Goal: Task Accomplishment & Management: Manage account settings

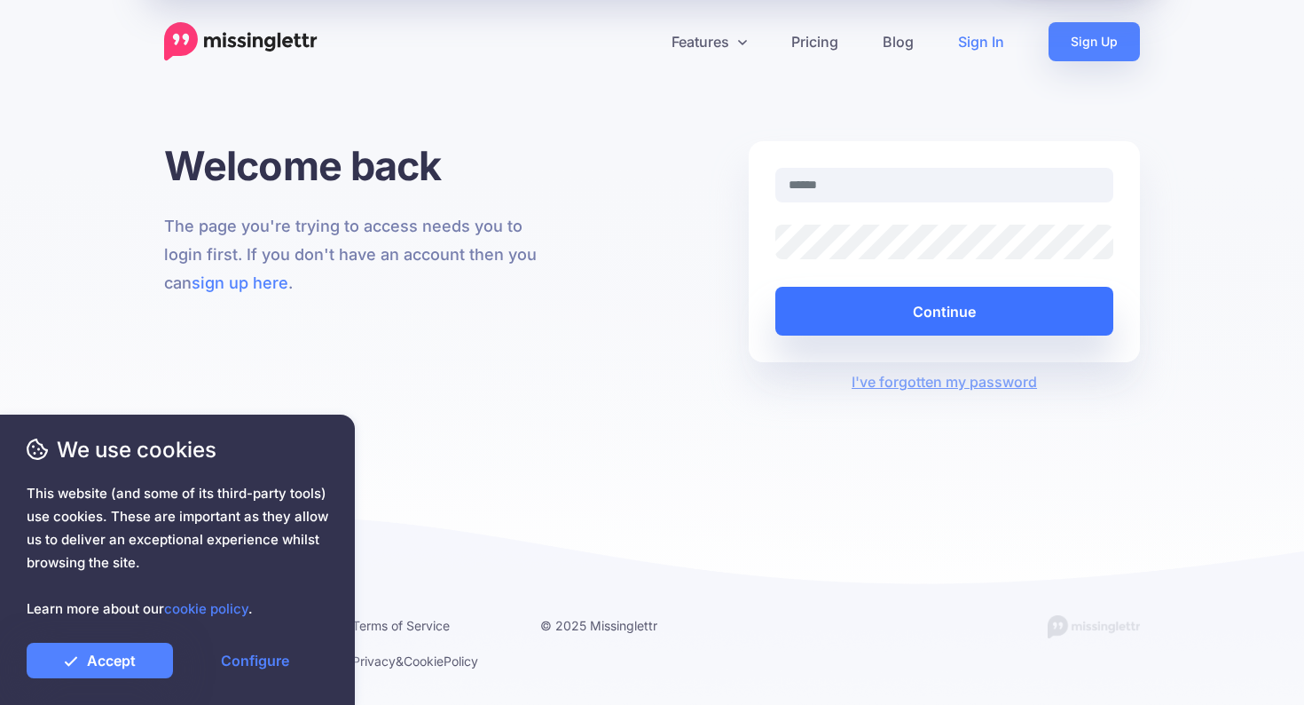
type input "**********"
click at [893, 316] on button "Continue" at bounding box center [944, 311] width 338 height 49
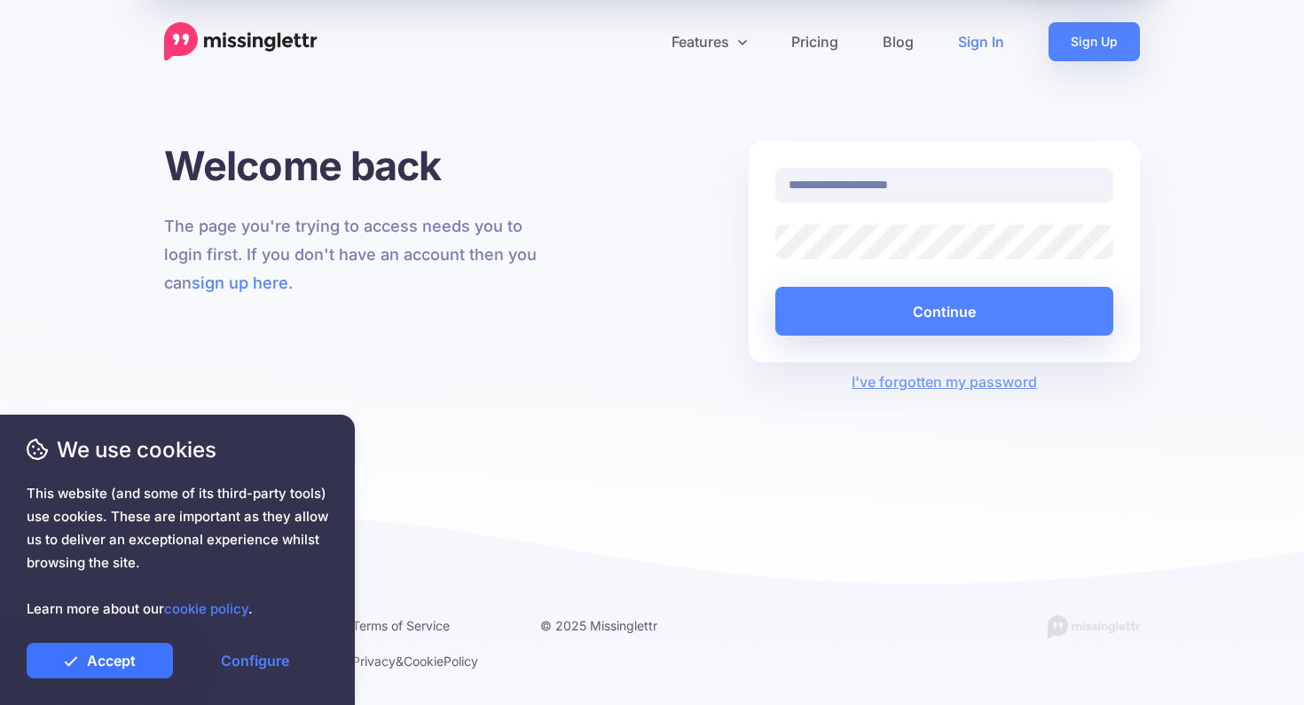
click at [100, 670] on link "Accept" at bounding box center [100, 659] width 146 height 35
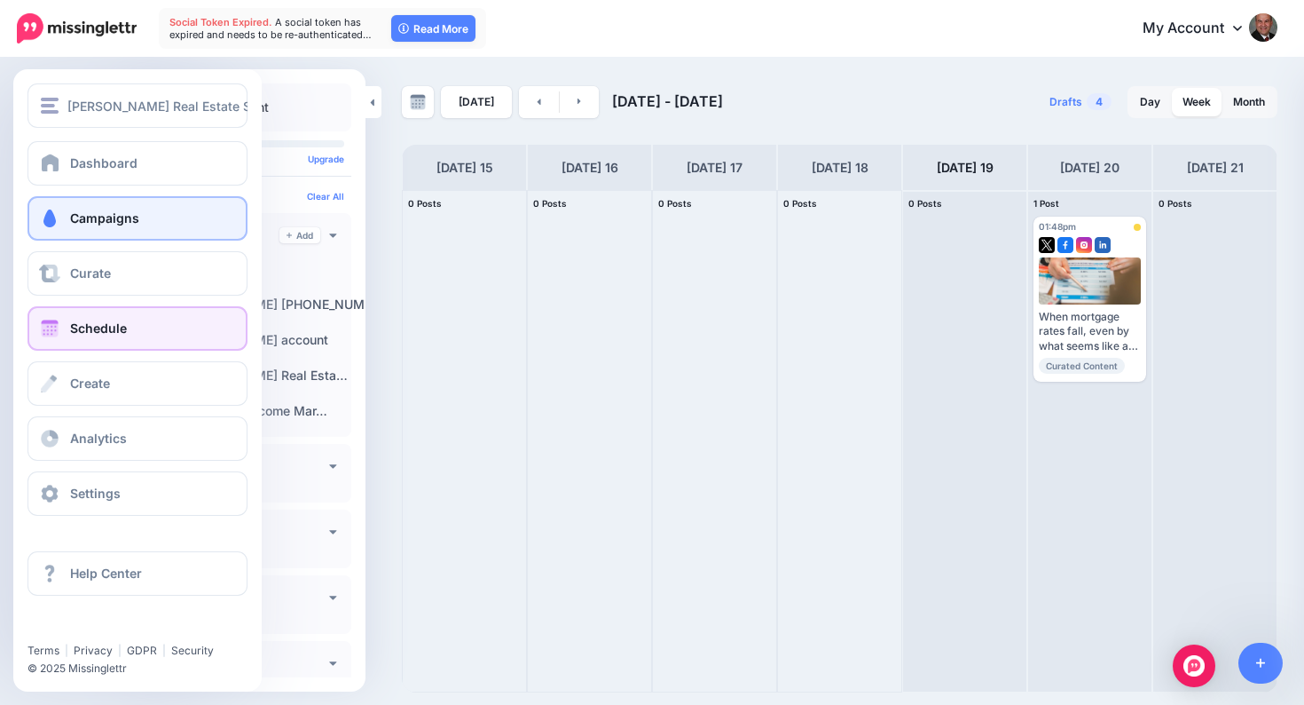
click at [91, 217] on span "Campaigns" at bounding box center [104, 217] width 69 height 15
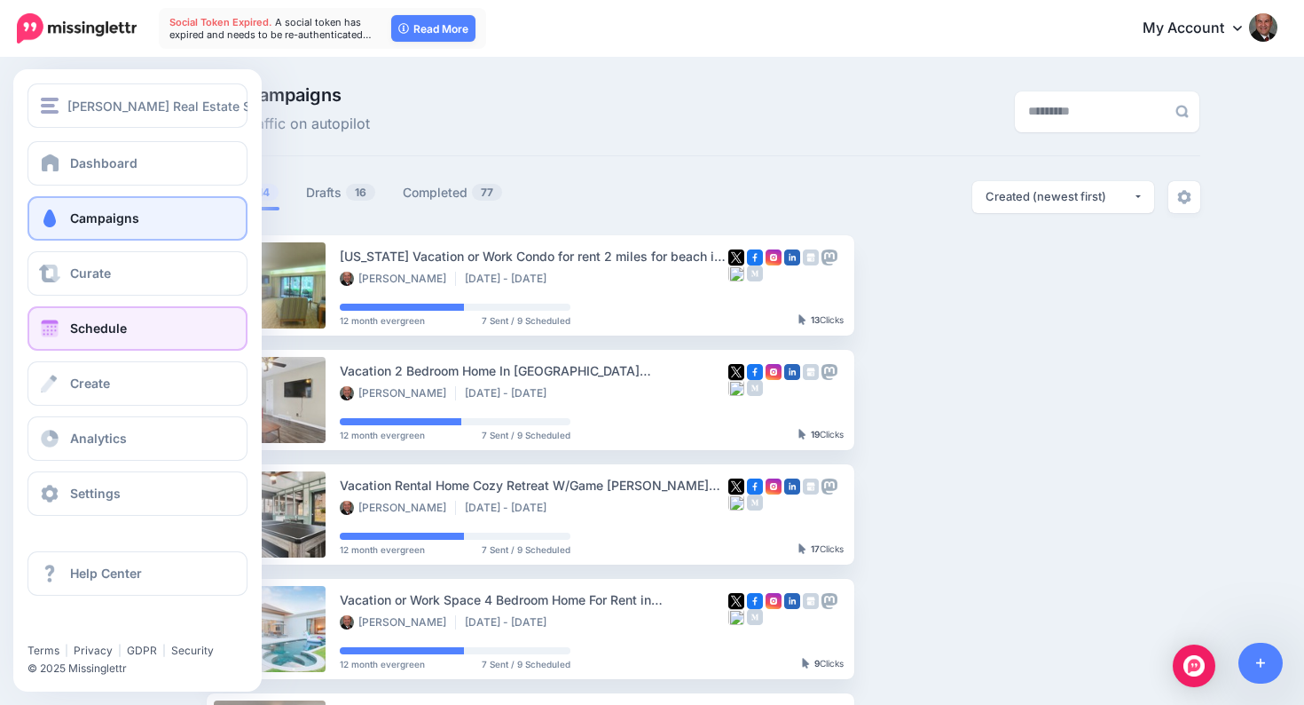
click at [78, 330] on span "Schedule" at bounding box center [98, 327] width 57 height 15
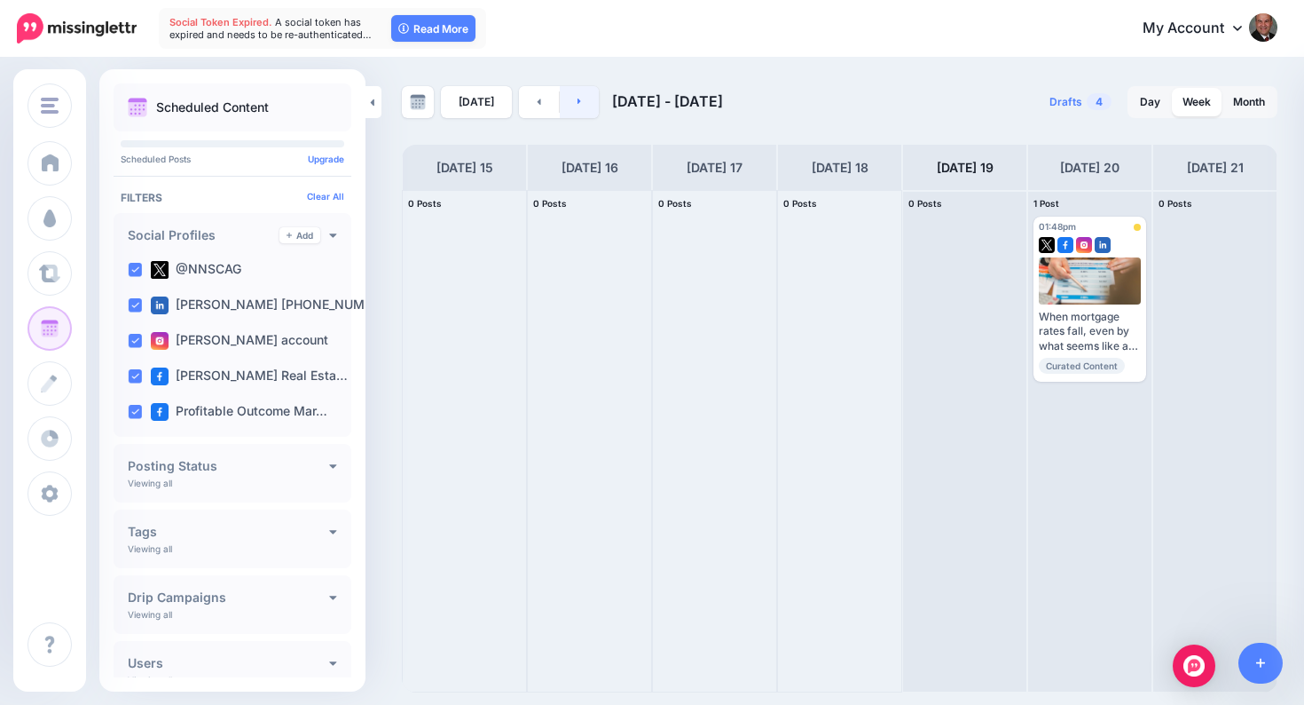
click at [571, 106] on link at bounding box center [580, 102] width 40 height 32
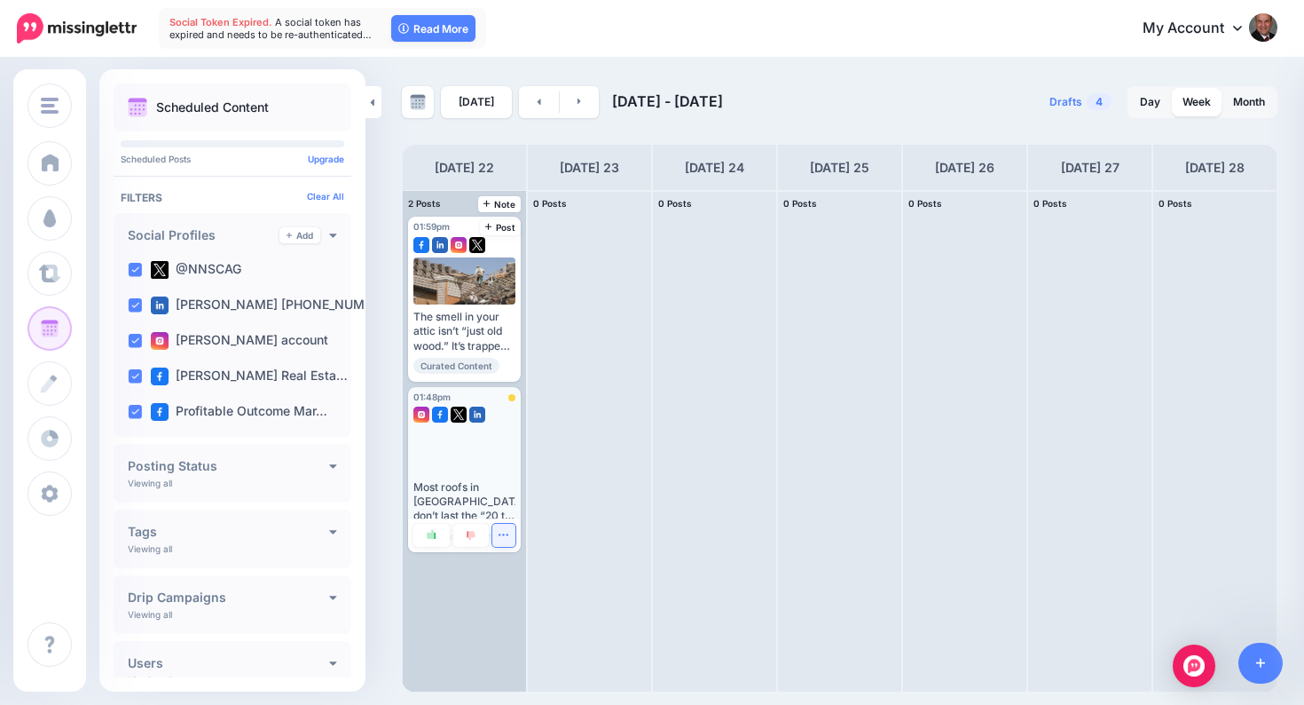
click at [502, 537] on icon "button" at bounding box center [504, 535] width 12 height 12
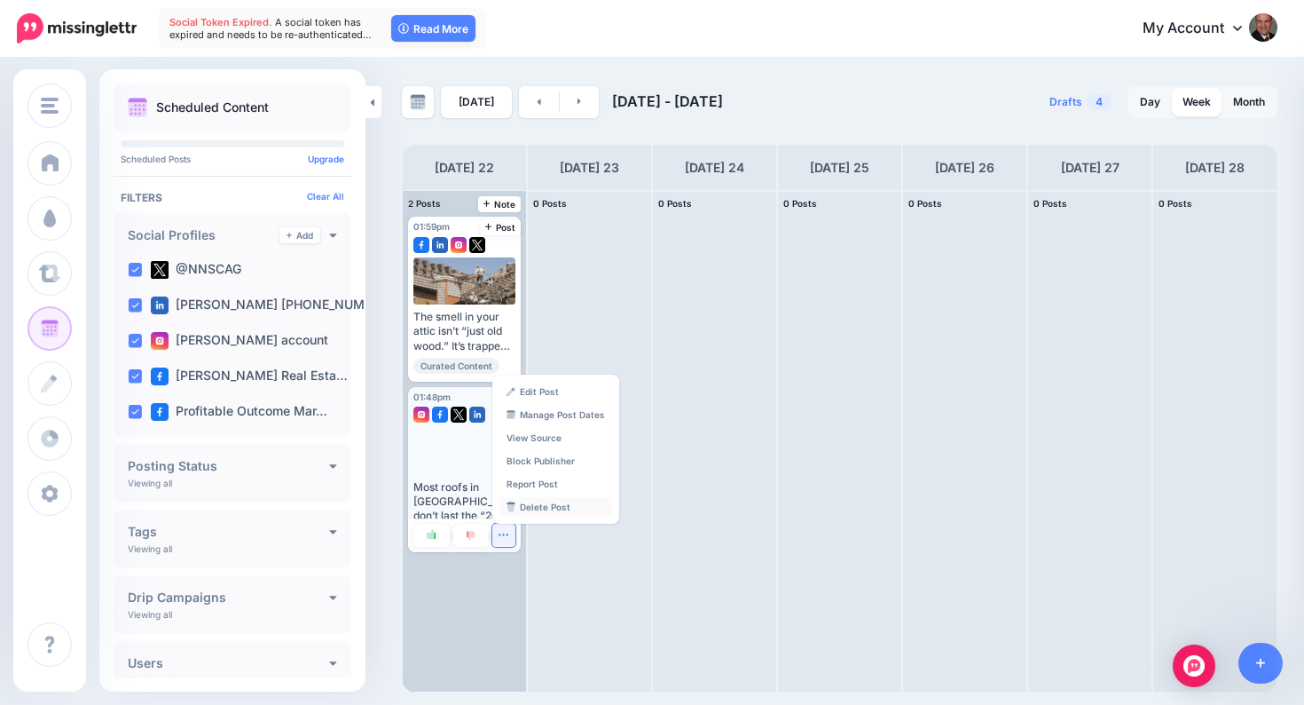
click at [531, 506] on link "Delete Post" at bounding box center [556, 507] width 113 height 20
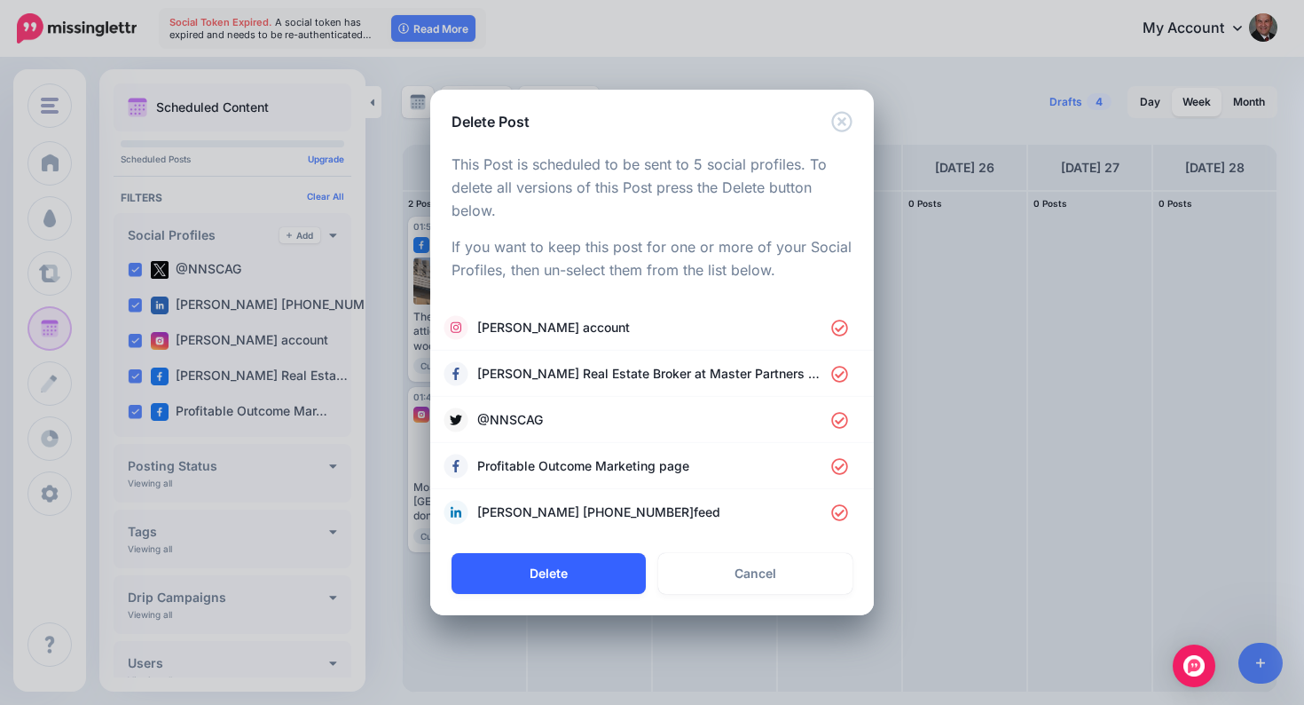
click at [588, 575] on button "Delete" at bounding box center [549, 573] width 194 height 41
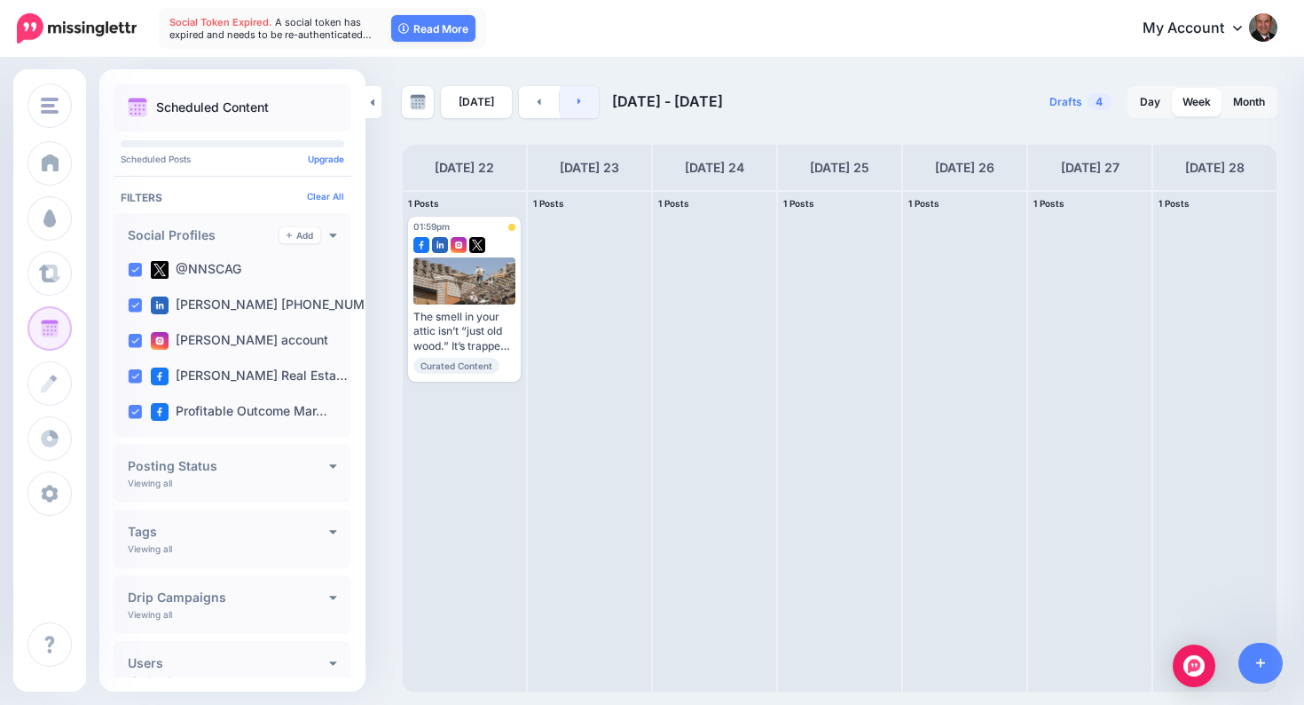
click at [579, 103] on link at bounding box center [580, 102] width 40 height 32
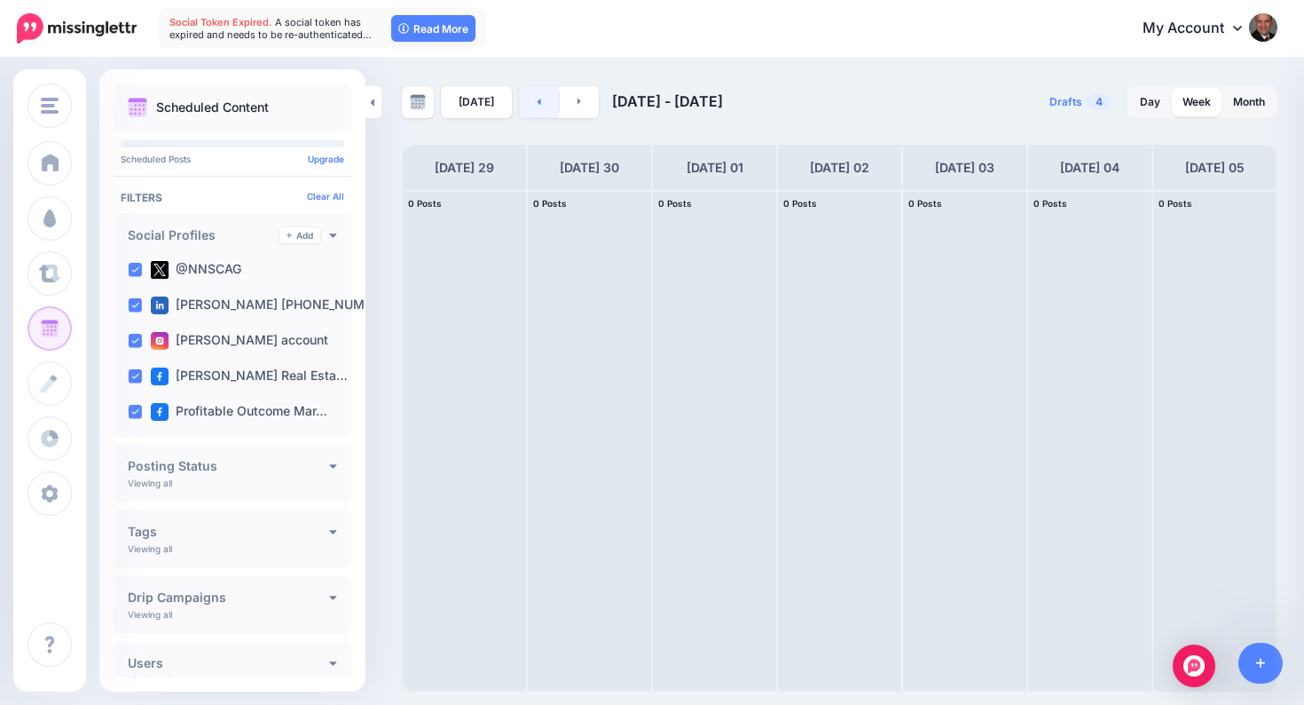
click at [536, 105] on link at bounding box center [539, 102] width 40 height 32
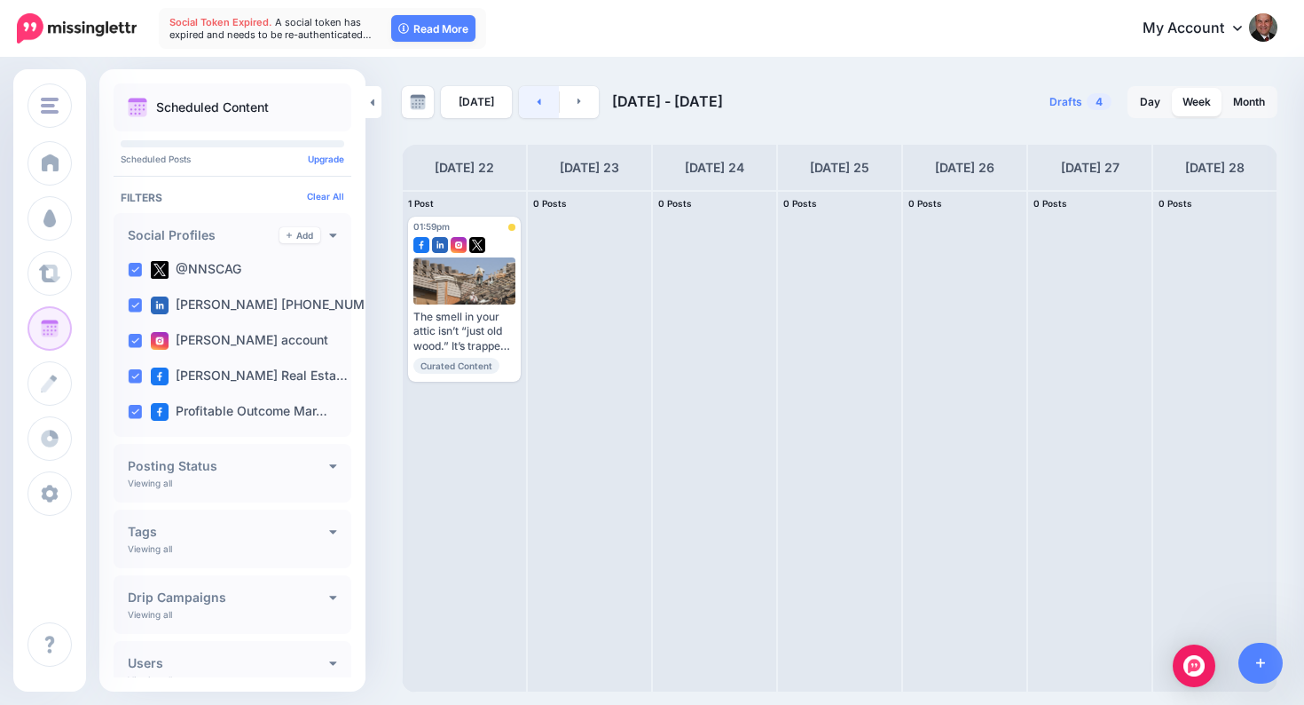
click at [536, 105] on link at bounding box center [539, 102] width 40 height 32
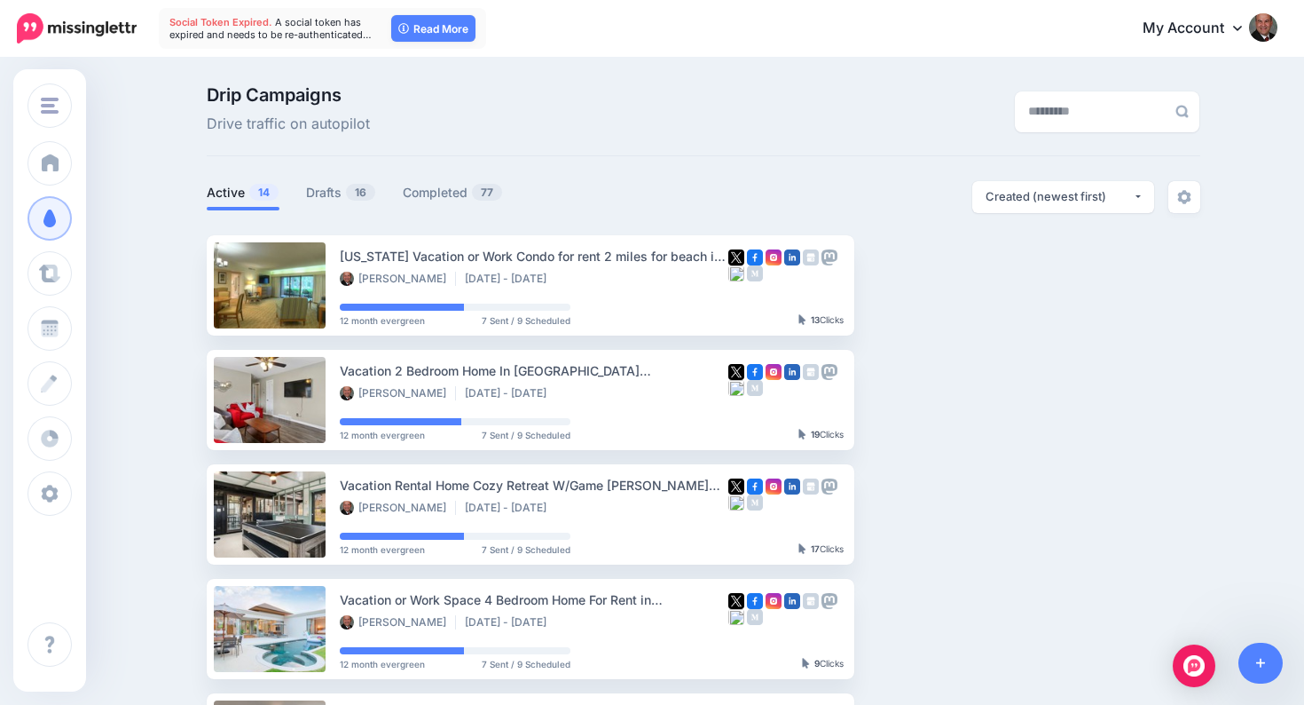
click at [1230, 30] on link "My Account" at bounding box center [1201, 28] width 153 height 43
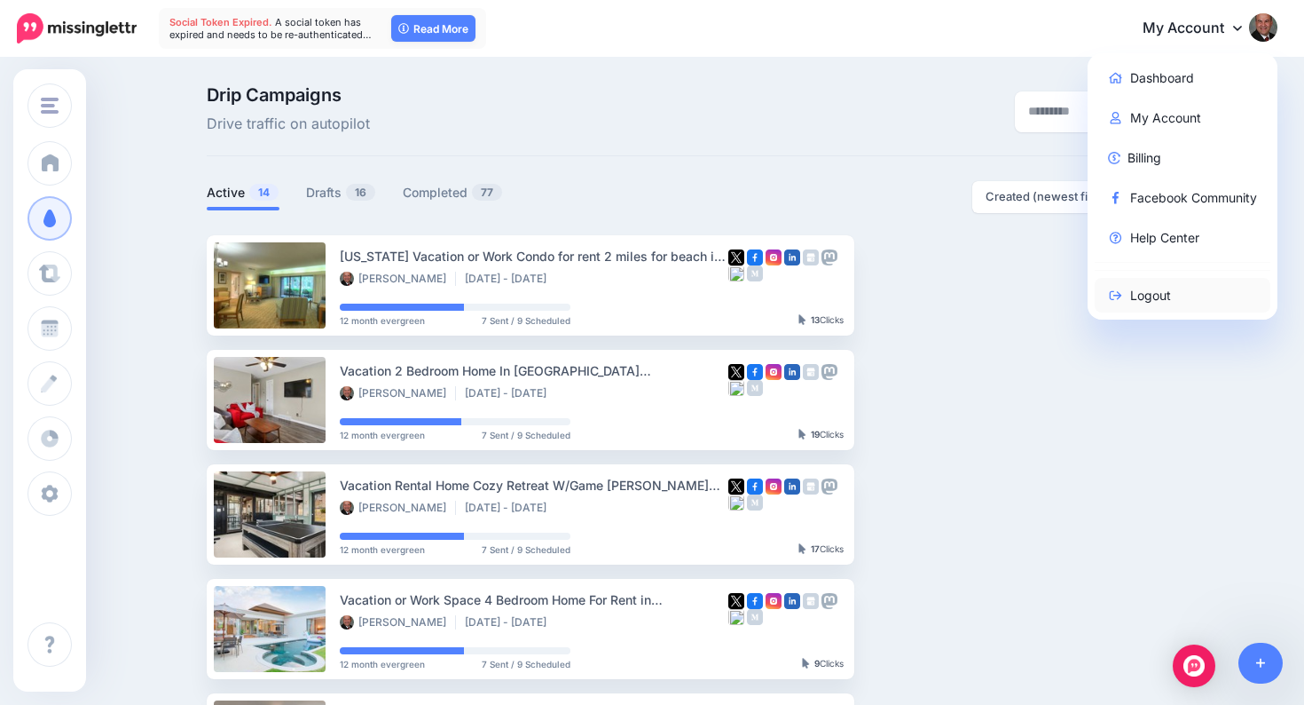
click at [1150, 298] on link "Logout" at bounding box center [1183, 295] width 177 height 35
